Goal: Task Accomplishment & Management: Manage account settings

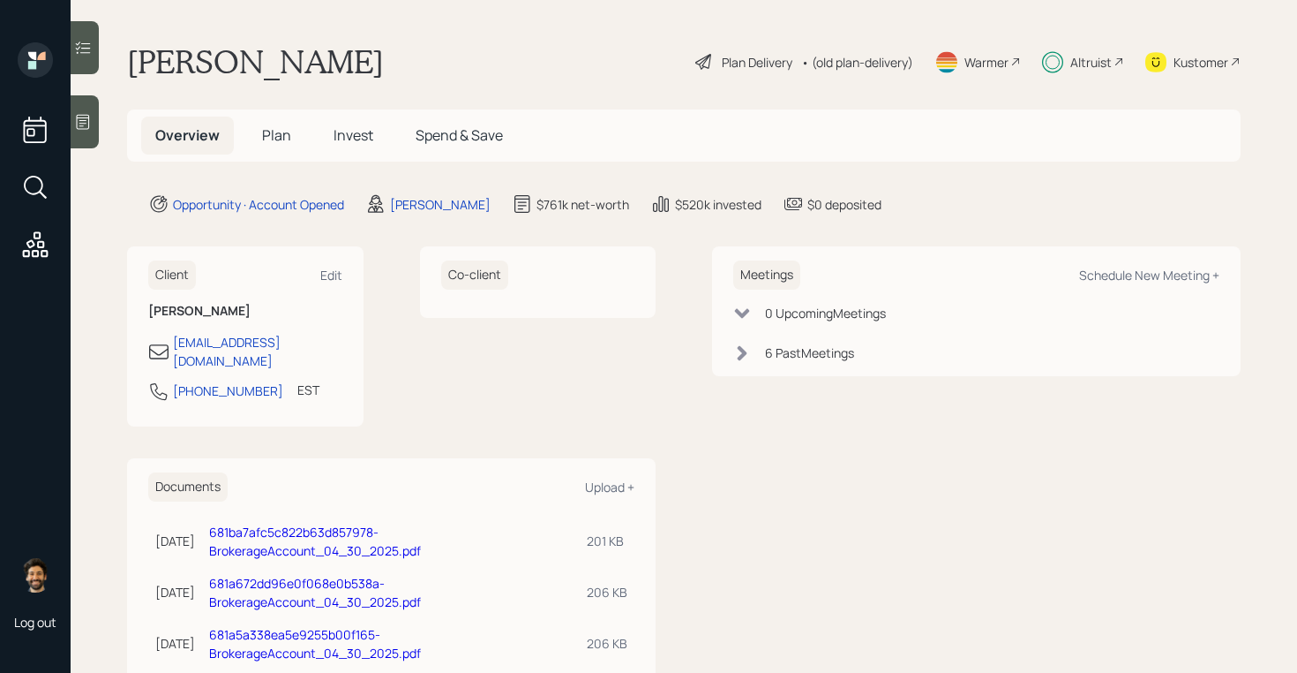
click at [350, 129] on span "Invest" at bounding box center [354, 134] width 40 height 19
